Goal: Information Seeking & Learning: Learn about a topic

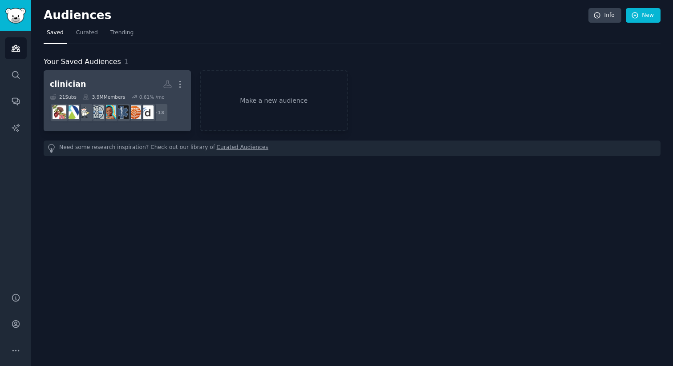
click at [141, 78] on h2 "clinician Custom Audience More" at bounding box center [117, 85] width 135 height 16
click at [84, 84] on h2 "clinician More" at bounding box center [117, 85] width 135 height 16
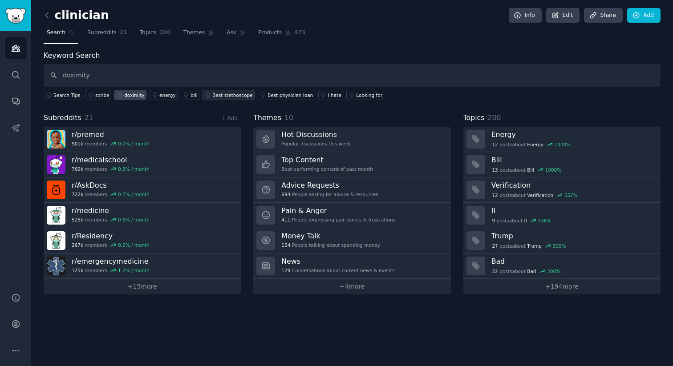
type input "doximity"
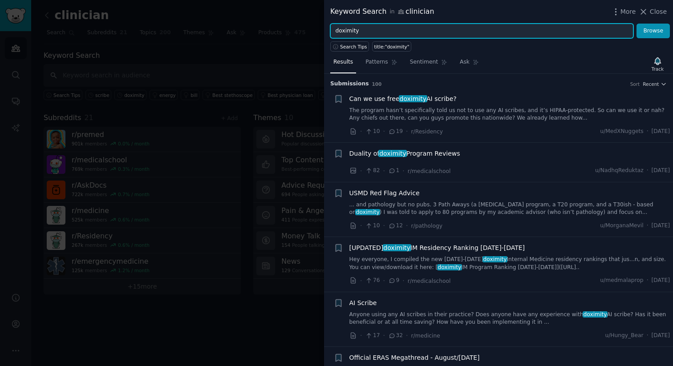
click at [375, 27] on input "doximity" at bounding box center [481, 31] width 303 height 15
click at [636, 24] on button "Browse" at bounding box center [652, 31] width 33 height 15
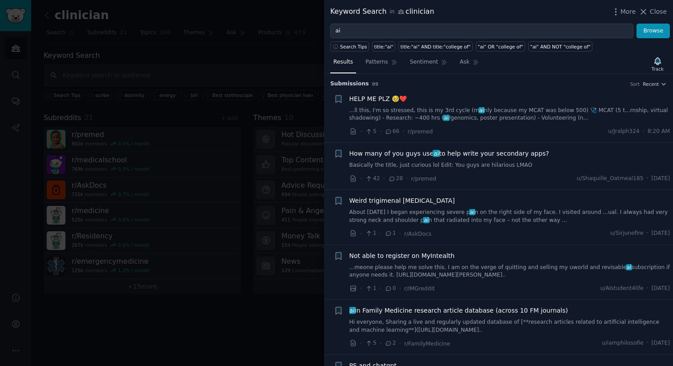
click at [371, 17] on div "Keyword Search in clinician More Close" at bounding box center [498, 12] width 349 height 24
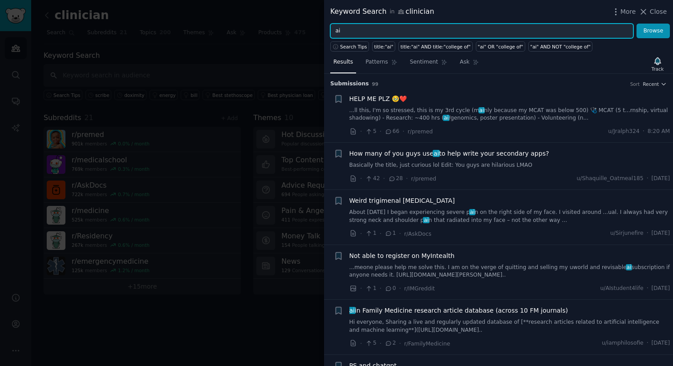
click at [367, 27] on input "ai" at bounding box center [481, 31] width 303 height 15
type input "gpt"
click at [636, 24] on button "Browse" at bounding box center [652, 31] width 33 height 15
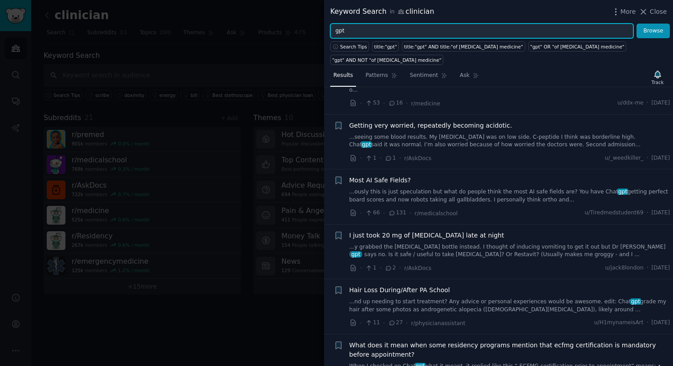
scroll to position [207, 0]
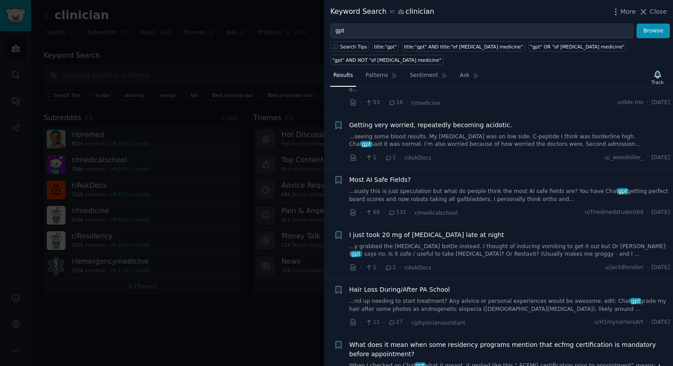
click at [496, 197] on link "...ously this is just speculation but what do people think the most AI safe fie…" at bounding box center [509, 196] width 321 height 16
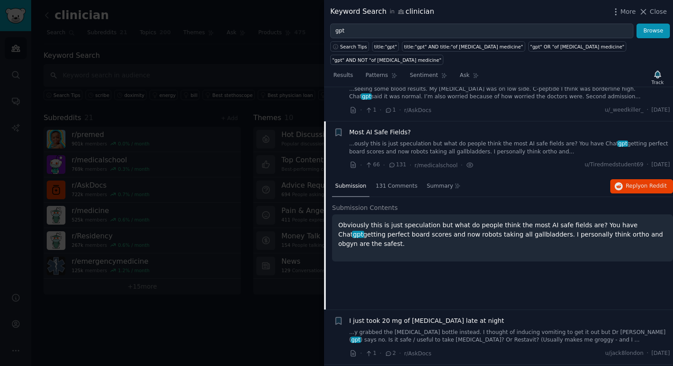
scroll to position [289, 0]
